Goal: Task Accomplishment & Management: Manage account settings

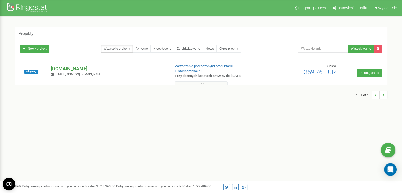
click at [60, 70] on p "[DOMAIN_NAME]" at bounding box center [108, 68] width 115 height 7
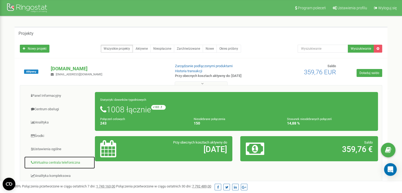
click at [58, 161] on link "Wirtualna centrala telefoniczna" at bounding box center [59, 162] width 71 height 13
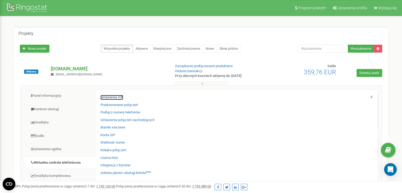
click at [120, 96] on link "Ustawienia IVR" at bounding box center [111, 97] width 23 height 5
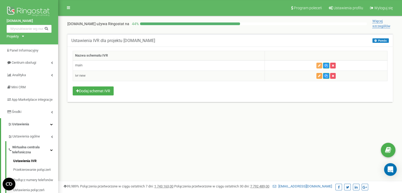
click at [318, 76] on icon "button" at bounding box center [319, 75] width 3 height 3
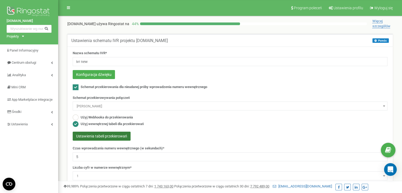
click at [115, 138] on button "Ustawienia tabeli przekierowań" at bounding box center [102, 136] width 58 height 9
